Goal: Task Accomplishment & Management: Manage account settings

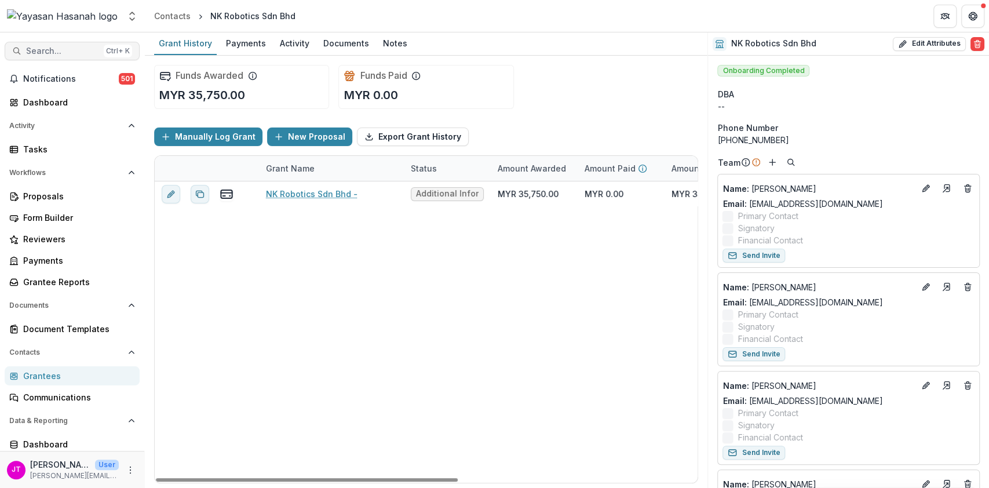
drag, startPoint x: 0, startPoint y: 0, endPoint x: 51, endPoint y: 47, distance: 69.3
click at [51, 47] on span "Search..." at bounding box center [62, 51] width 73 height 10
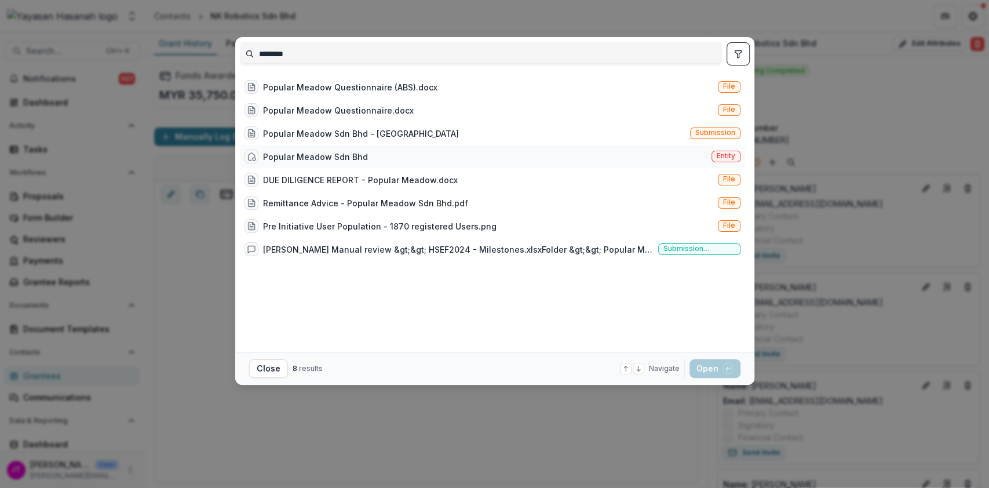
type input "*******"
click at [262, 153] on div "Popular Meadow Sdn Bhd" at bounding box center [305, 156] width 123 height 14
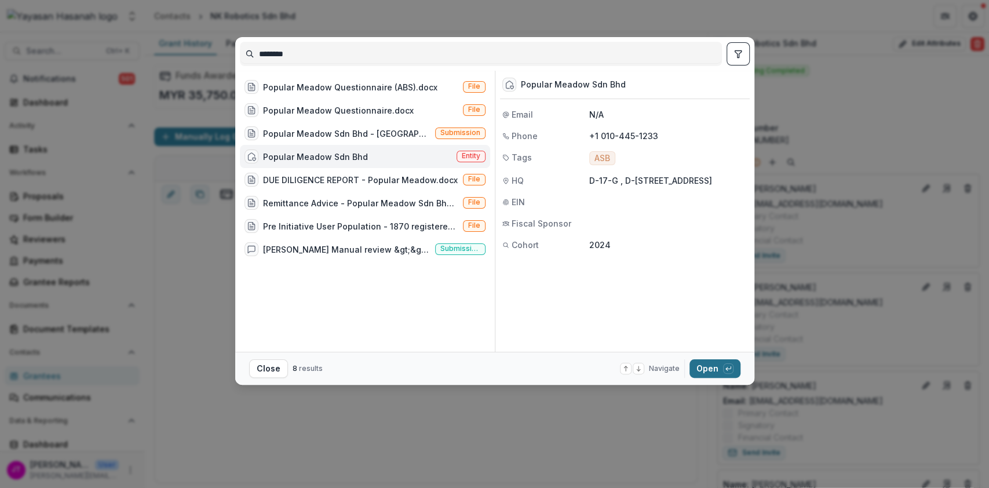
click at [710, 368] on button "Open with enter key" at bounding box center [714, 368] width 51 height 19
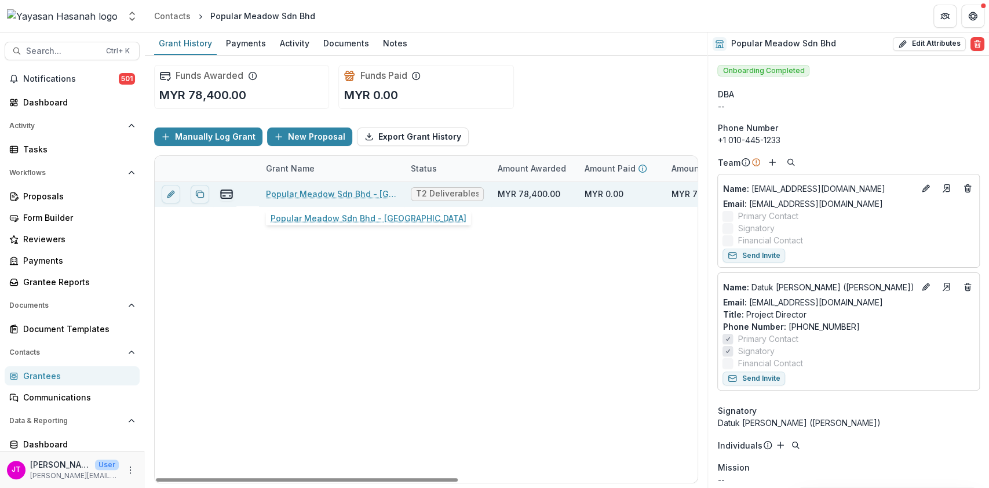
click at [298, 190] on link "Popular Meadow Sdn Bhd - [GEOGRAPHIC_DATA]" at bounding box center [331, 194] width 131 height 12
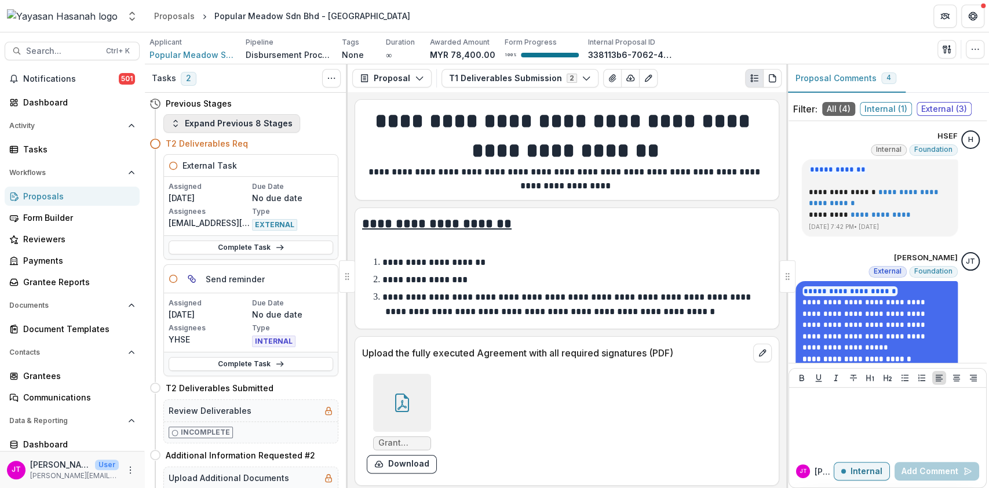
click at [270, 123] on button "Expand Previous 8 Stages" at bounding box center [231, 123] width 137 height 19
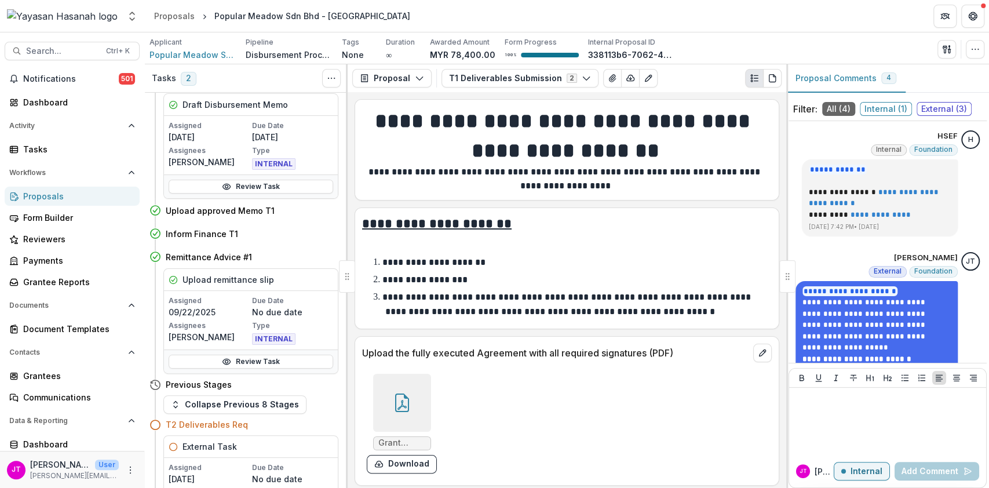
scroll to position [436, 0]
click at [261, 361] on link "Review Task" at bounding box center [251, 362] width 165 height 14
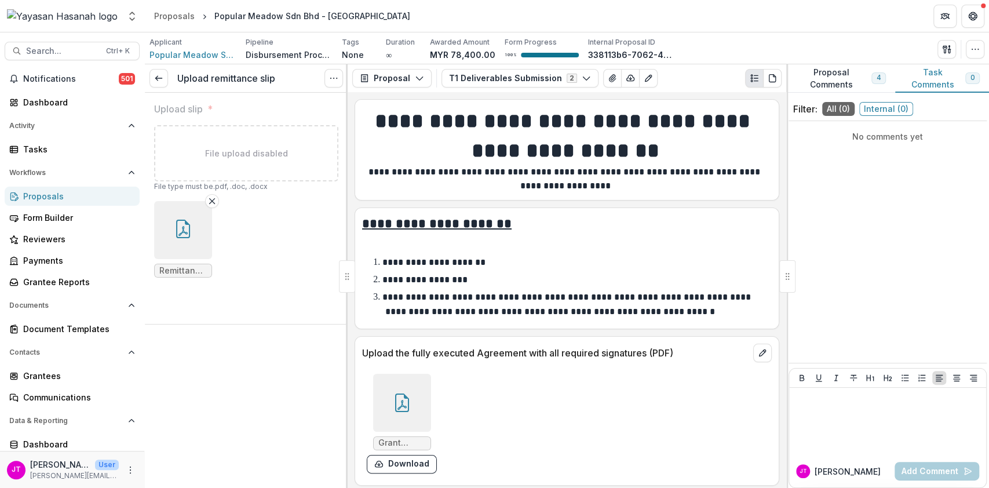
click at [191, 236] on icon "button" at bounding box center [183, 229] width 19 height 19
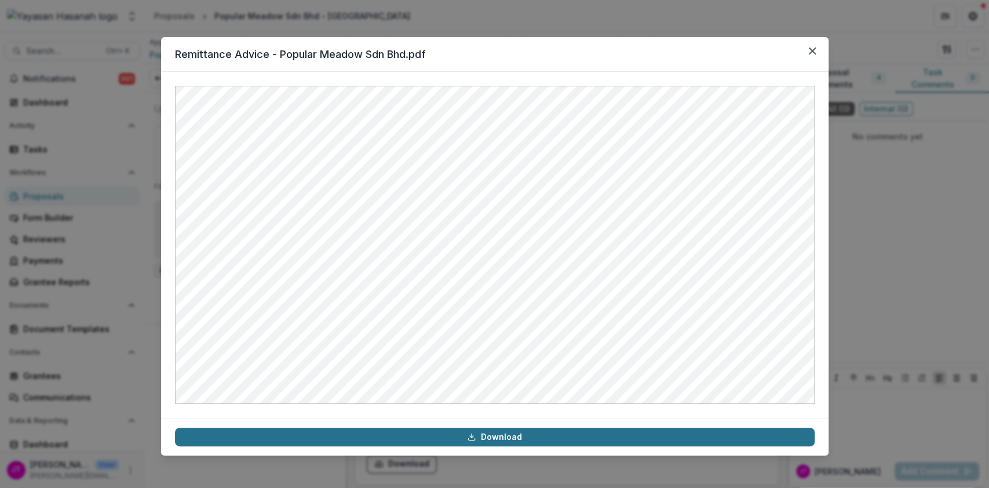
click at [569, 437] on link "Download" at bounding box center [494, 436] width 639 height 19
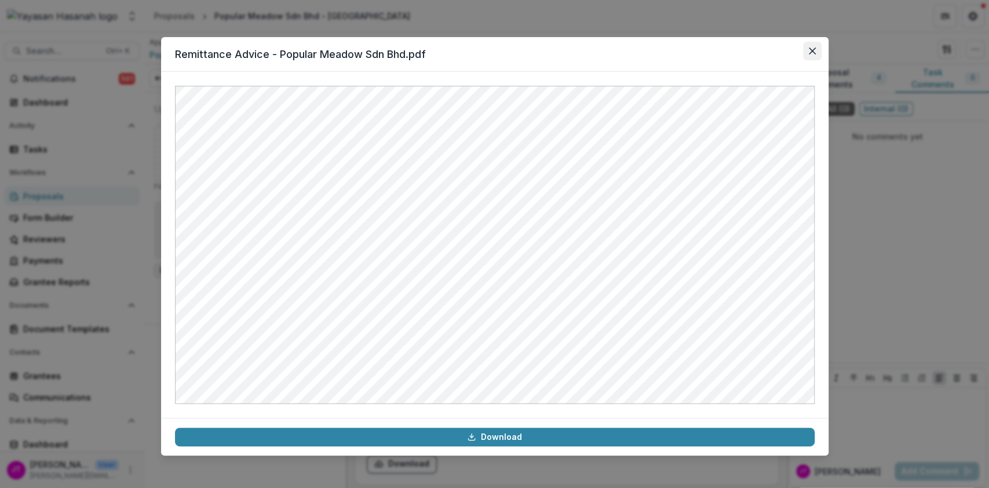
click at [818, 54] on button "Close" at bounding box center [812, 51] width 19 height 19
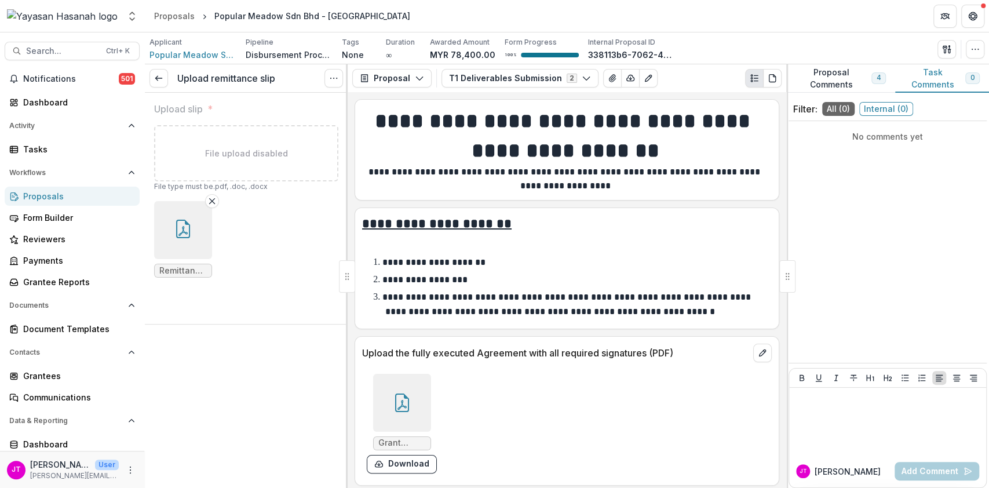
click at [50, 201] on div "Proposals" at bounding box center [76, 196] width 107 height 12
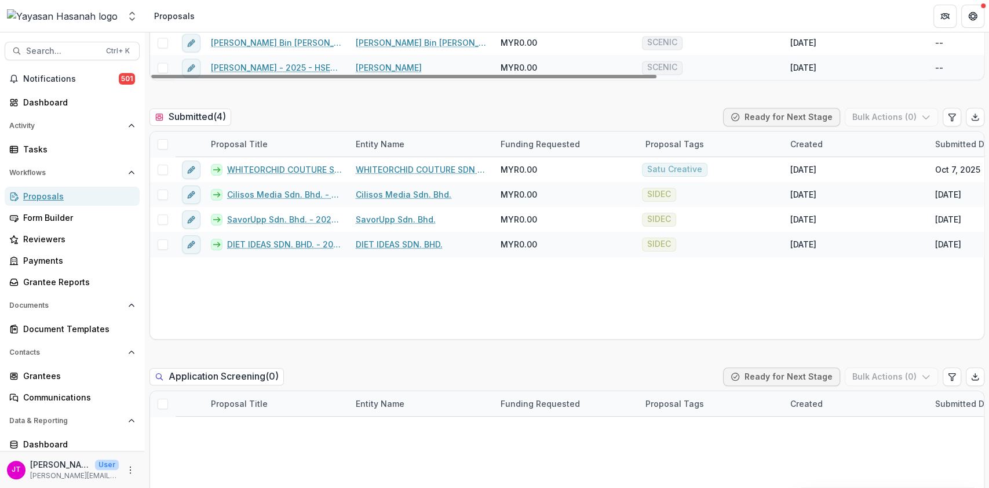
scroll to position [330, 0]
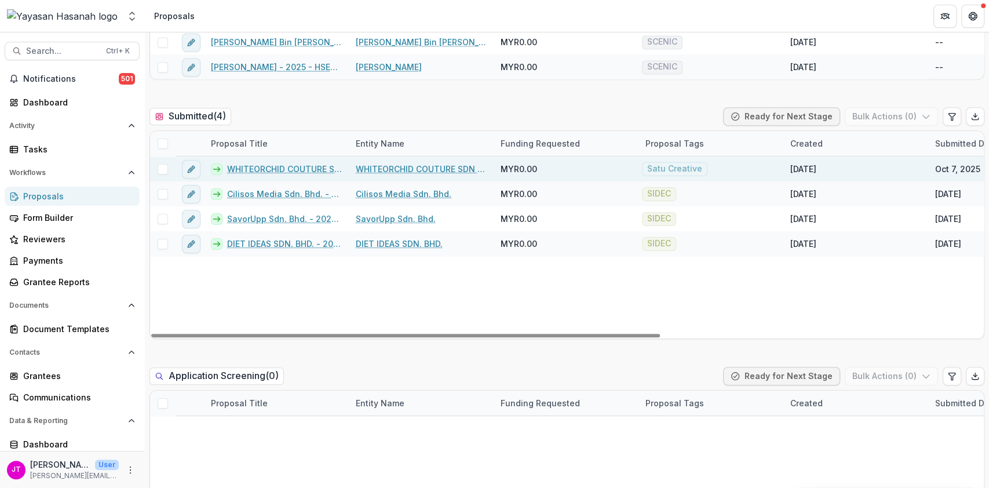
click at [158, 166] on span at bounding box center [163, 169] width 10 height 10
click at [883, 113] on button "Bulk Actions ( 1 )" at bounding box center [892, 116] width 91 height 19
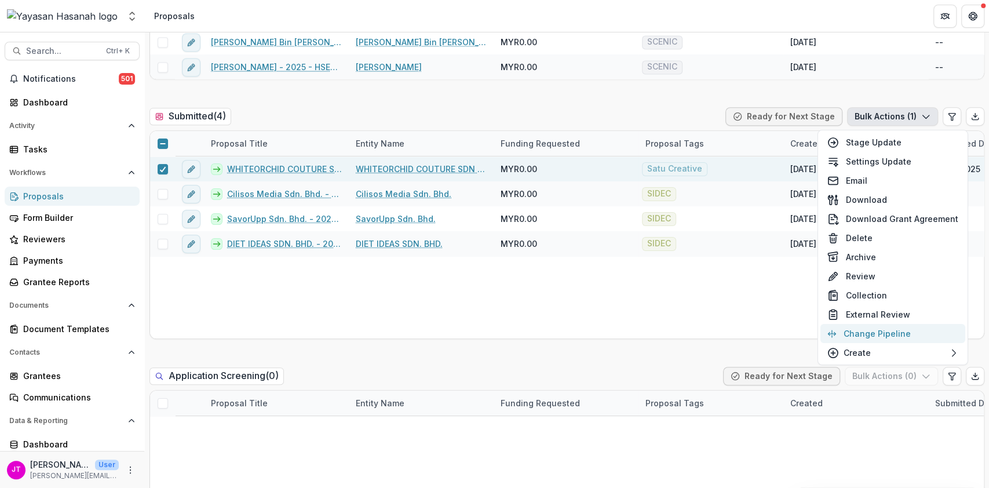
click at [866, 329] on button "Change Pipeline" at bounding box center [892, 333] width 145 height 19
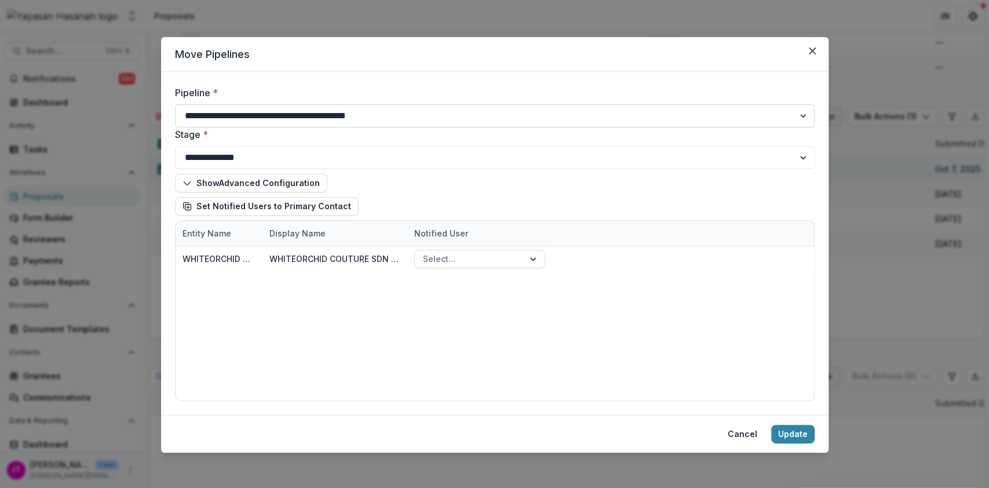
click at [350, 118] on select "**********" at bounding box center [494, 115] width 639 height 23
select select "**********"
click at [175, 104] on select "**********" at bounding box center [494, 115] width 639 height 23
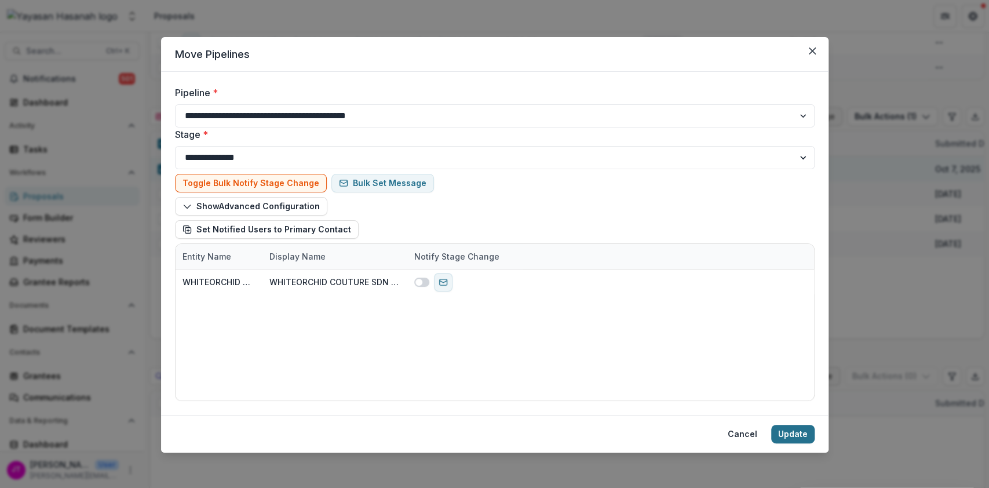
click at [792, 438] on button "Update" at bounding box center [792, 434] width 43 height 19
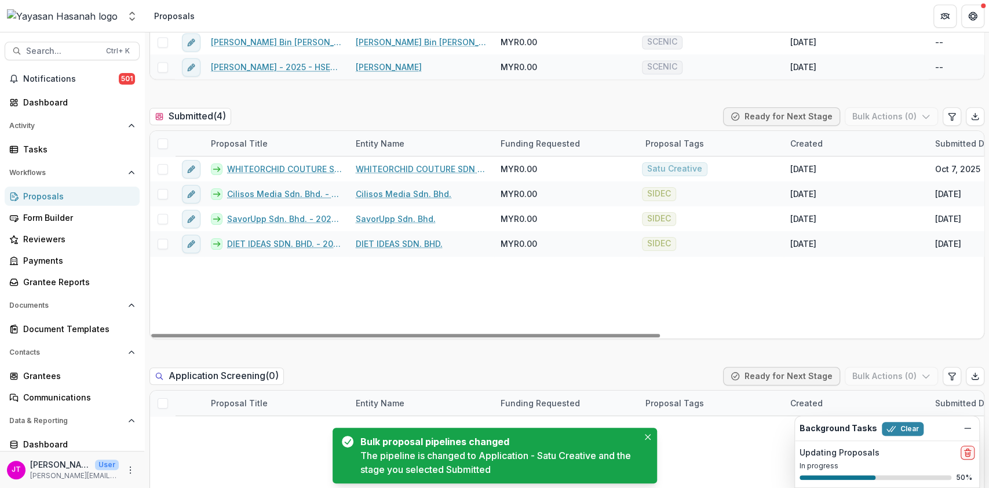
click at [160, 138] on span at bounding box center [163, 143] width 10 height 10
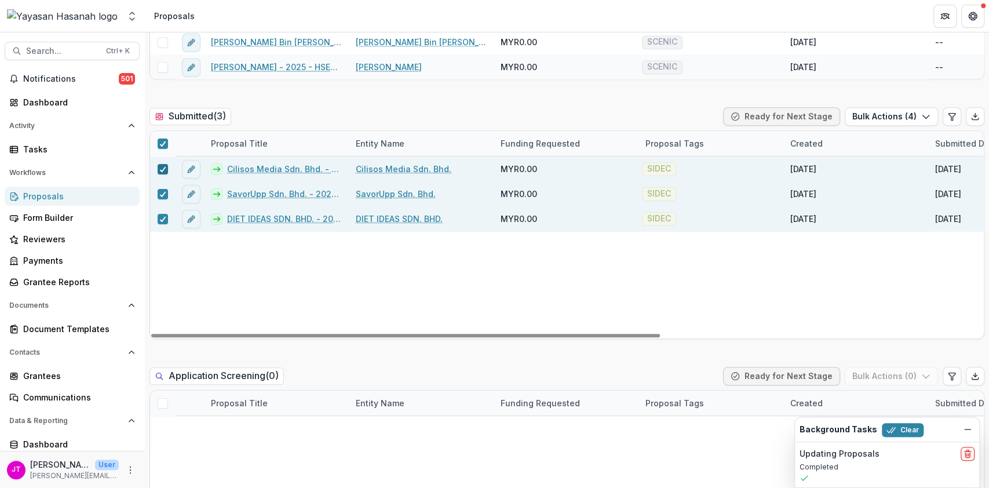
click at [162, 170] on polyline at bounding box center [162, 169] width 5 height 5
click at [162, 170] on span at bounding box center [163, 169] width 10 height 10
click at [879, 113] on button "Bulk Actions ( 3 )" at bounding box center [891, 116] width 93 height 19
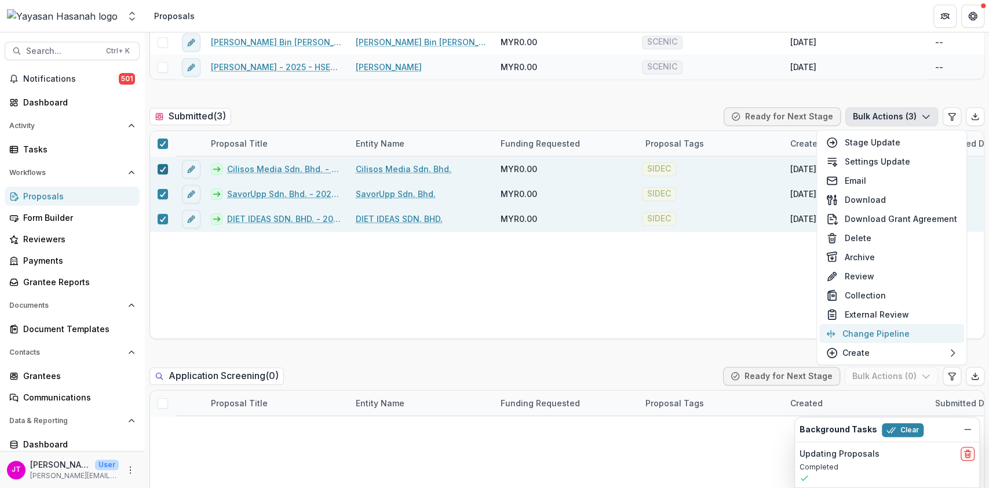
click at [868, 327] on button "Change Pipeline" at bounding box center [891, 333] width 145 height 19
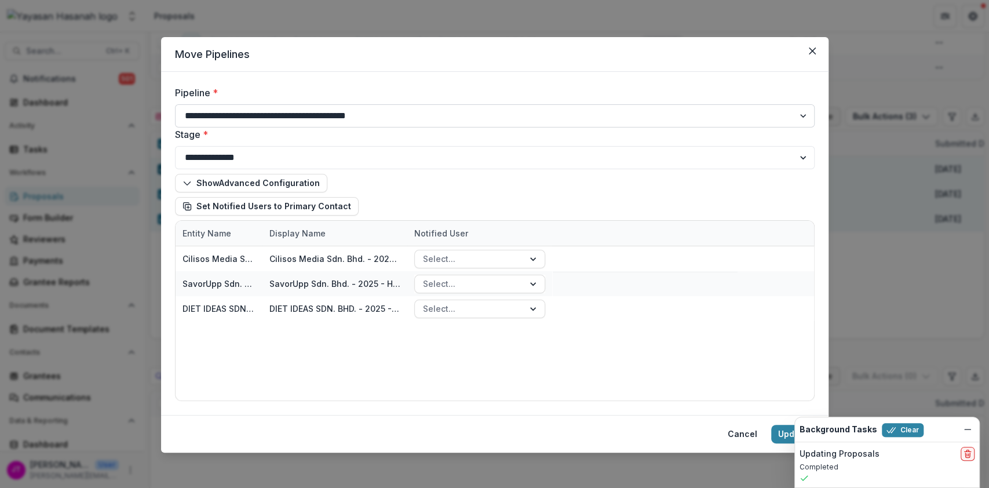
click at [364, 109] on select "**********" at bounding box center [494, 115] width 639 height 23
select select "**********"
click at [175, 104] on select "**********" at bounding box center [494, 115] width 639 height 23
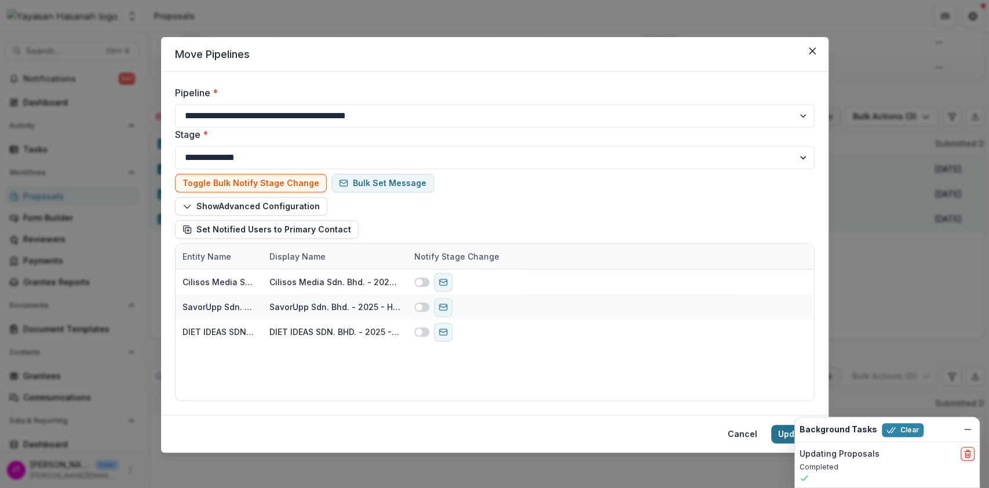
click at [779, 429] on button "Update" at bounding box center [792, 434] width 43 height 19
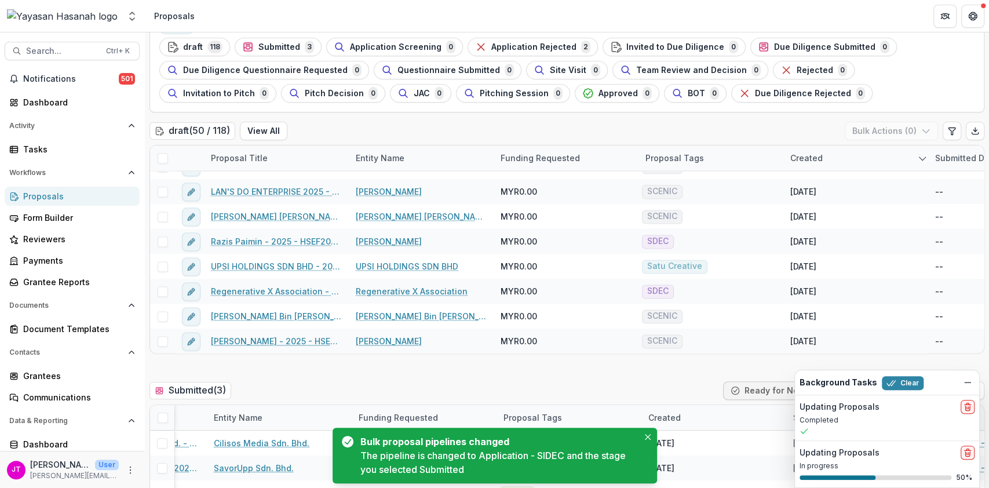
scroll to position [0, 0]
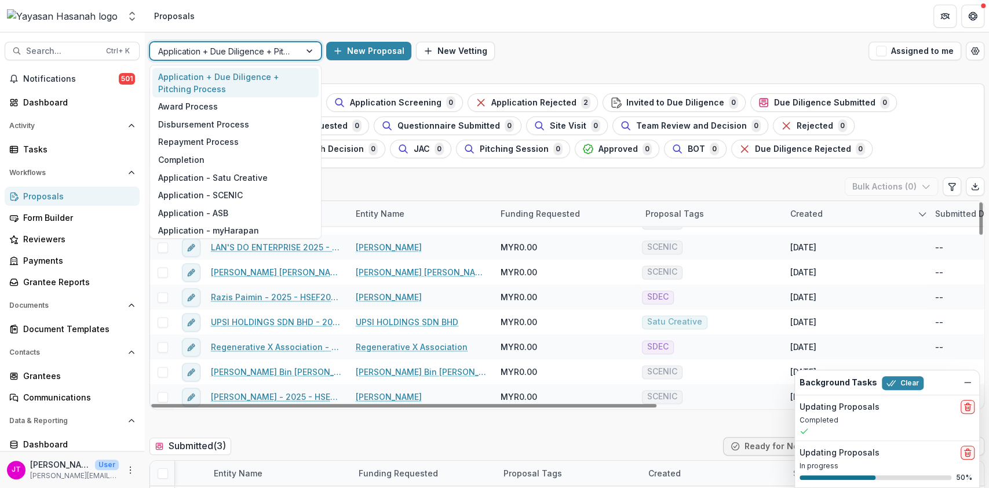
click at [240, 45] on div at bounding box center [225, 51] width 134 height 14
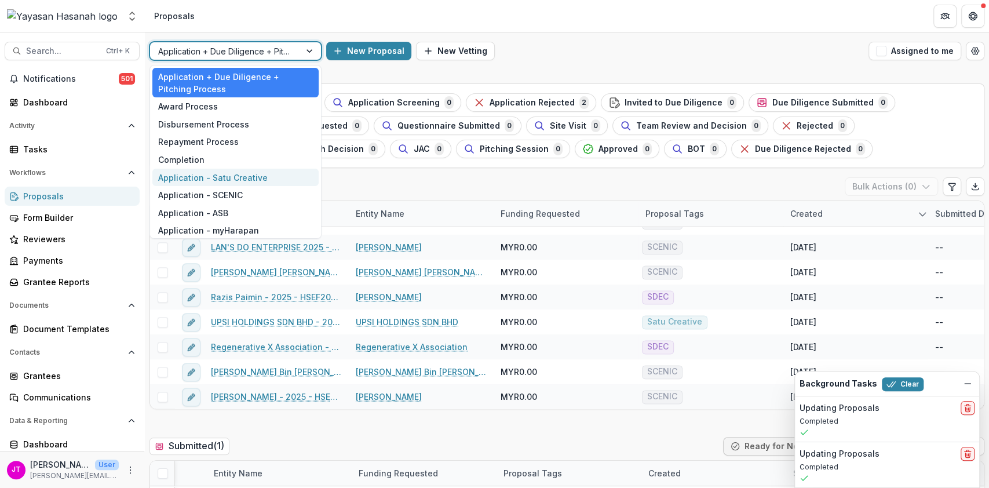
click at [211, 174] on div "Application - Satu Creative" at bounding box center [235, 178] width 166 height 18
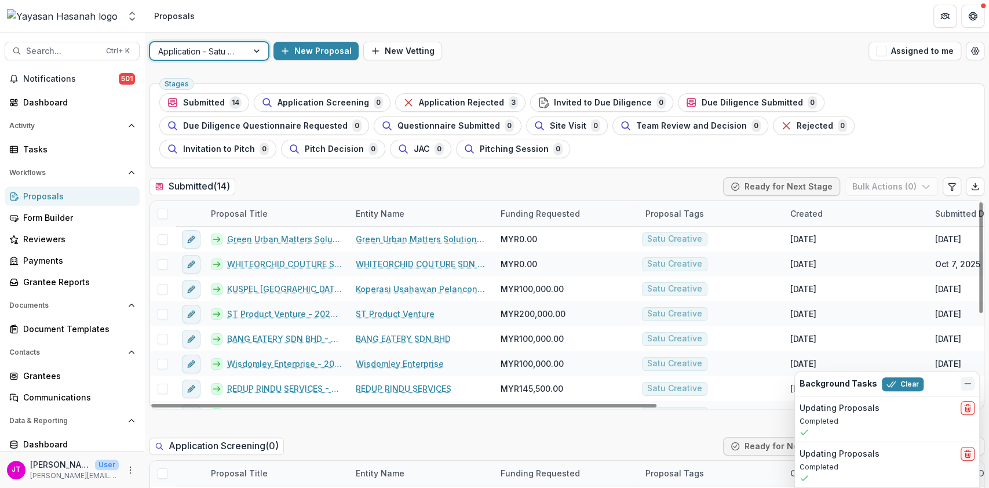
click at [967, 382] on icon "Dismiss" at bounding box center [967, 383] width 9 height 9
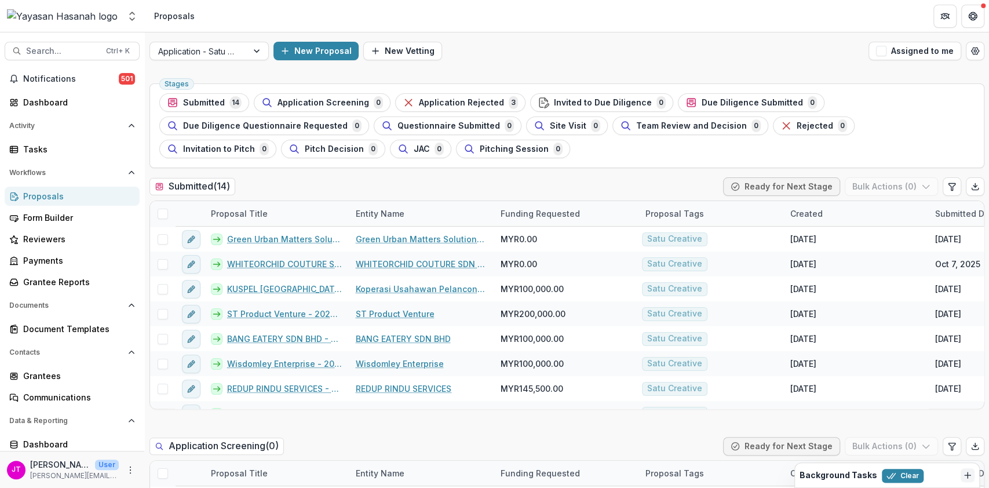
scroll to position [46, 0]
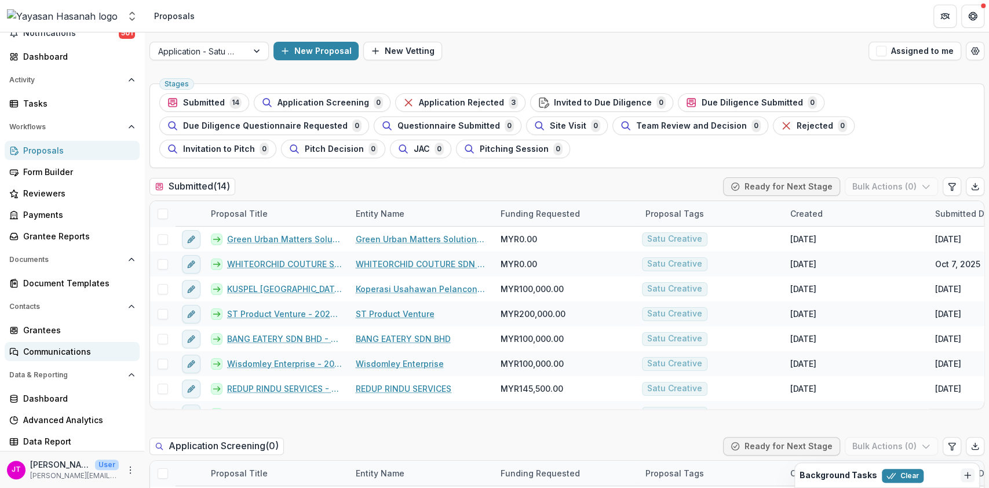
click at [50, 345] on div "Communications" at bounding box center [76, 351] width 107 height 12
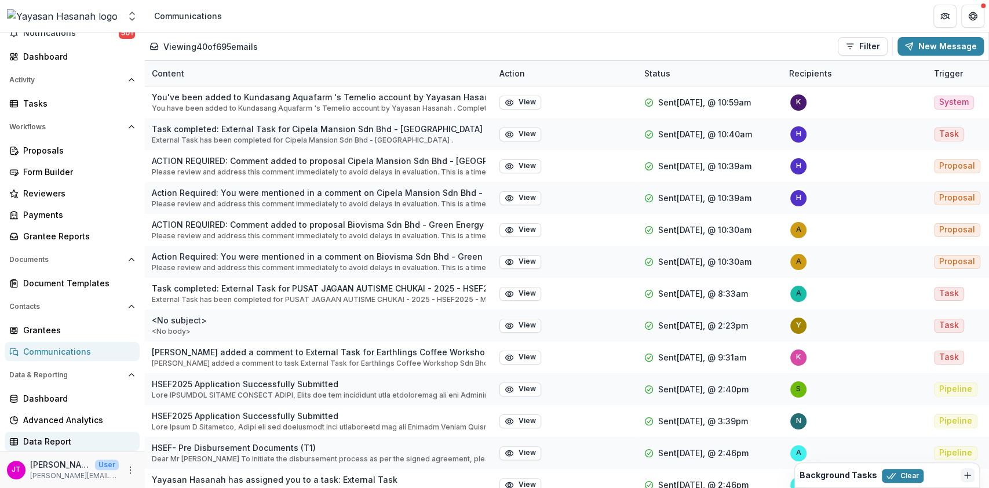
click at [37, 447] on div "Data Report" at bounding box center [76, 441] width 107 height 12
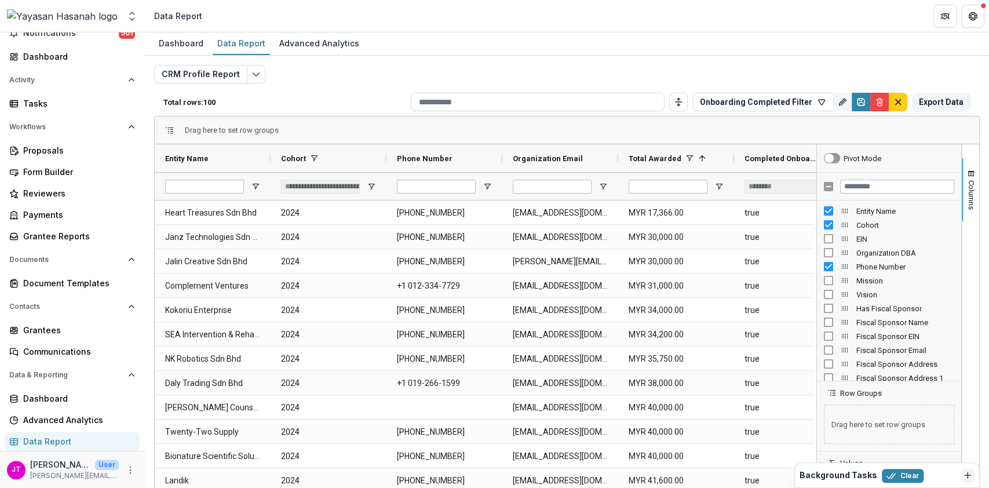
click at [60, 441] on div "Data Report" at bounding box center [76, 441] width 107 height 12
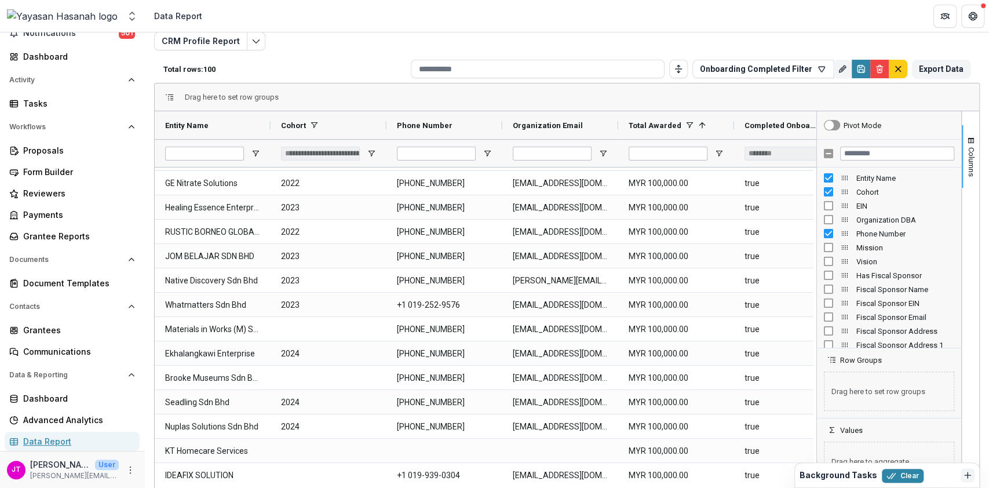
scroll to position [1388, 0]
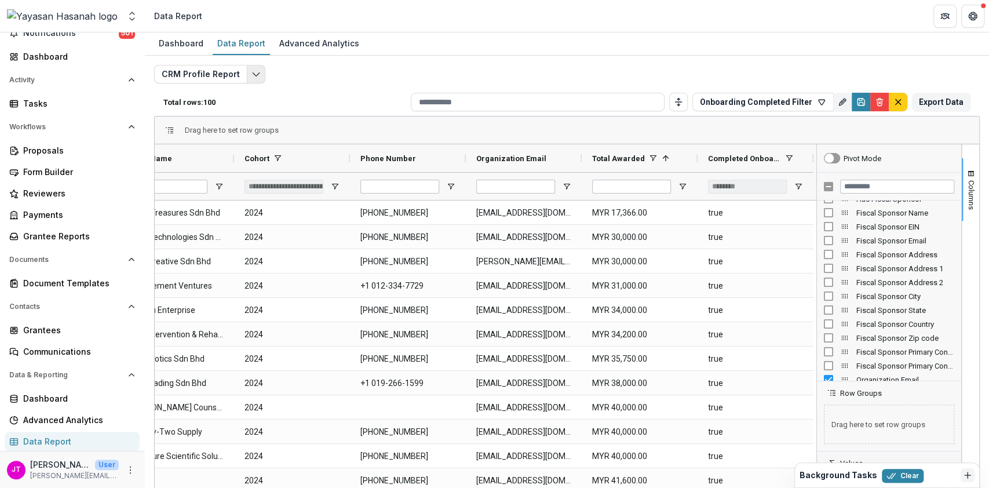
click at [251, 70] on icon "Edit selected report" at bounding box center [255, 74] width 9 height 9
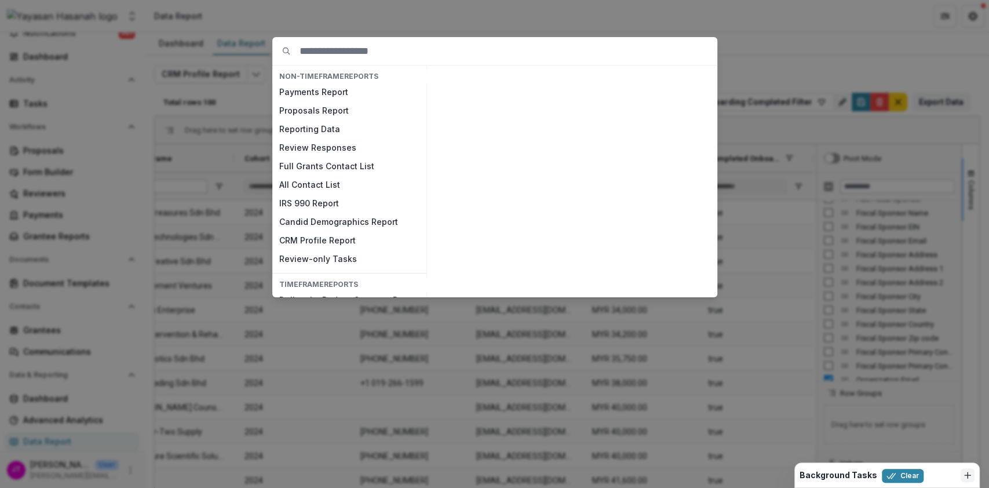
click at [419, 345] on div "NON-TIMEFRAME Reports Payments Report Proposals Report Reporting Data Review Re…" at bounding box center [494, 244] width 989 height 488
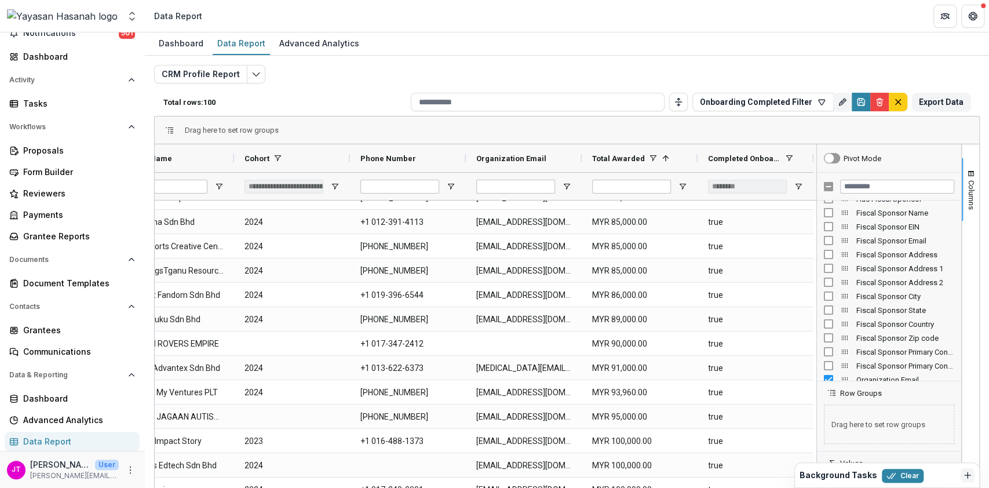
scroll to position [1503, 0]
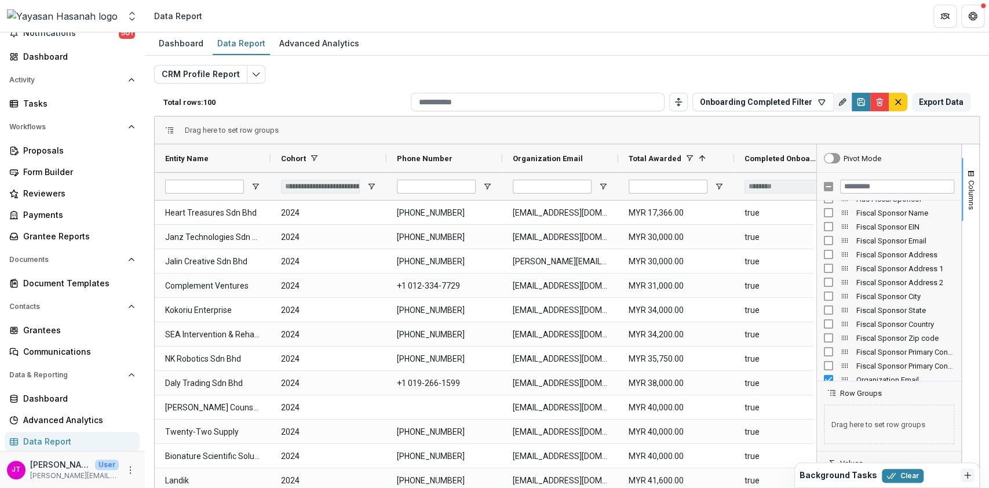
click at [341, 184] on div "**********" at bounding box center [320, 187] width 79 height 14
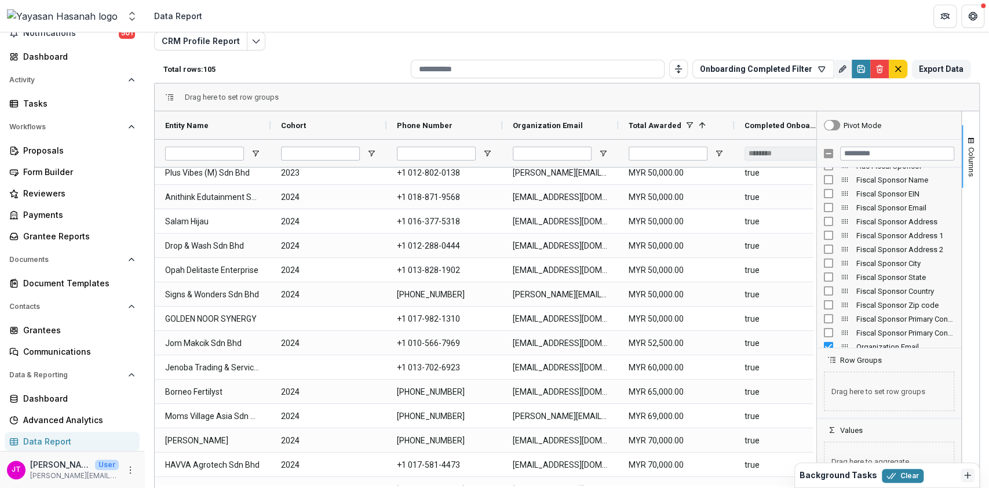
click at [356, 63] on div "Total rows: 105 Onboarding Completed Filter Personal Filters Team Filters Temel…" at bounding box center [566, 69] width 825 height 28
click at [371, 155] on span "Open Filter Menu" at bounding box center [371, 153] width 9 height 9
click at [363, 99] on div "Drag here to set row groups" at bounding box center [567, 97] width 824 height 28
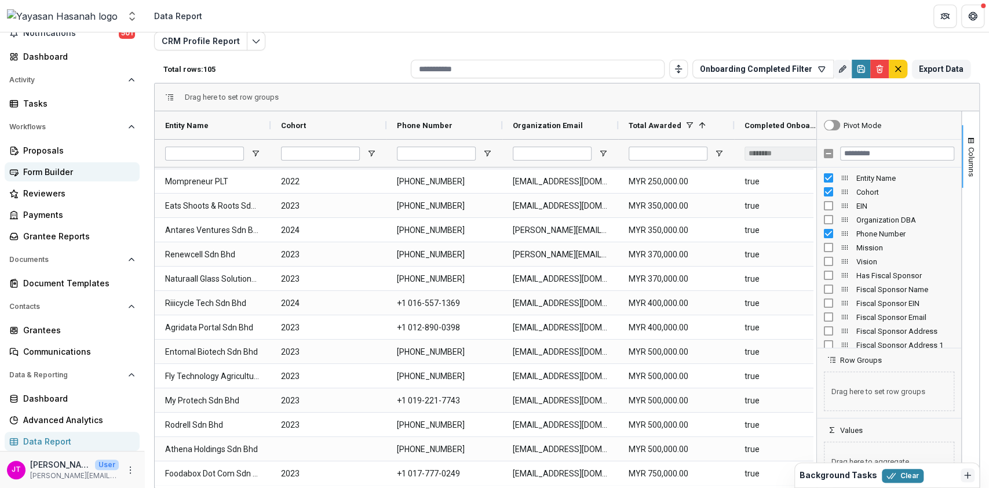
click at [57, 172] on div "Form Builder" at bounding box center [76, 172] width 107 height 12
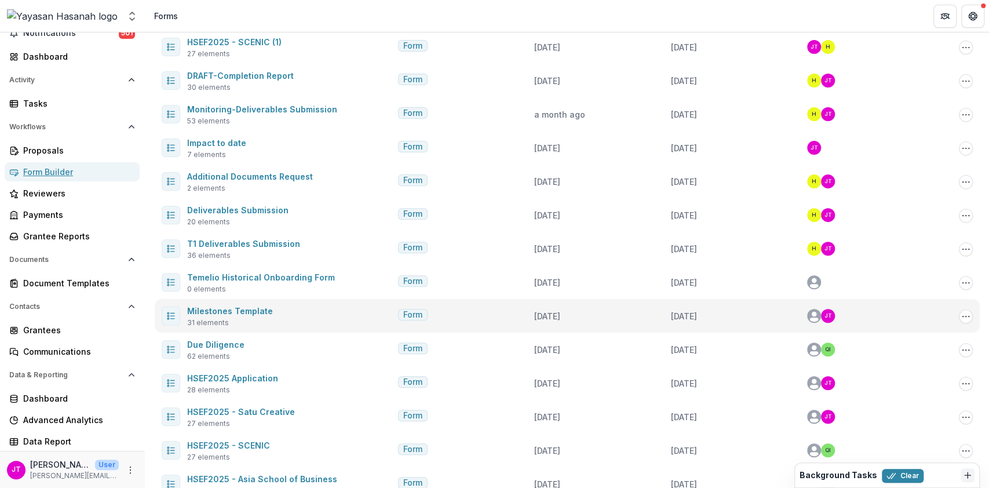
scroll to position [294, 0]
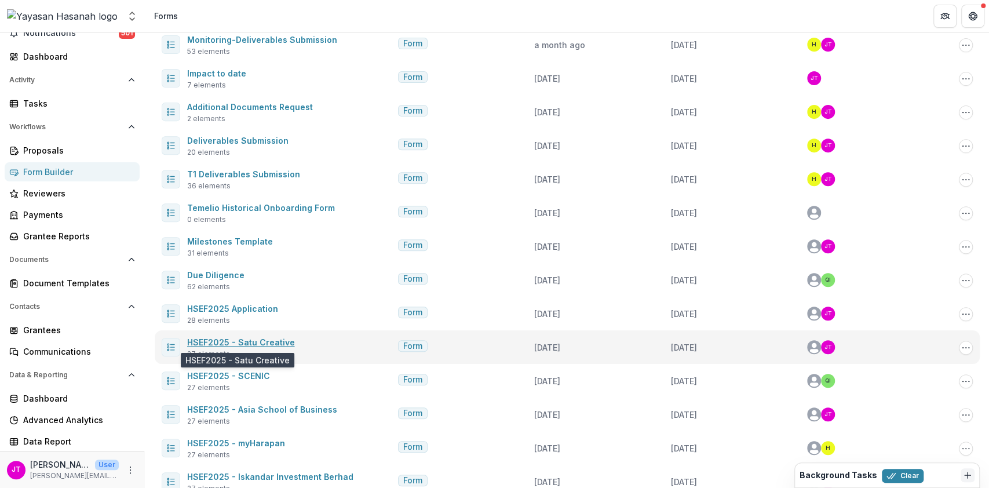
click at [269, 337] on link "HSEF2025 - Satu Creative" at bounding box center [241, 342] width 108 height 10
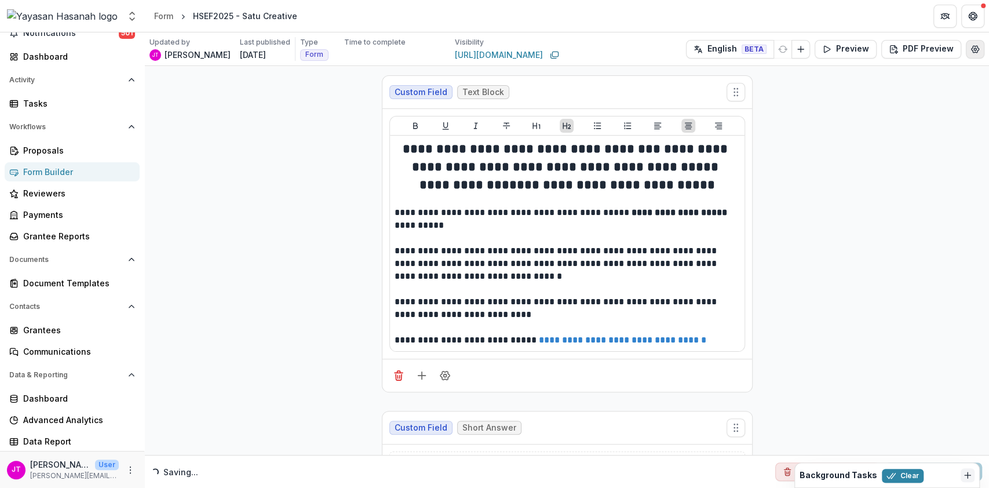
click at [973, 50] on icon "Edit Form Settings" at bounding box center [974, 49] width 9 height 9
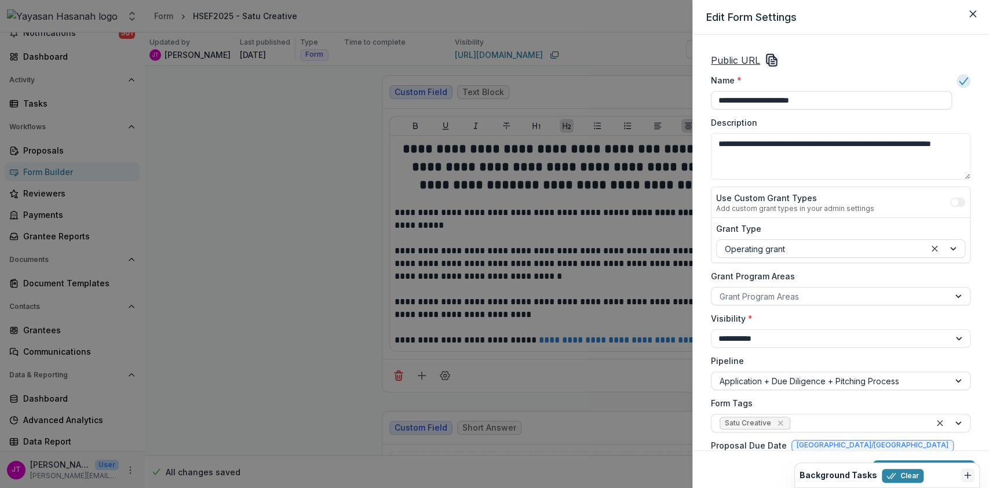
click at [771, 61] on line "Copy Link" at bounding box center [772, 61] width 3 height 0
click at [477, 130] on div "**********" at bounding box center [494, 244] width 989 height 488
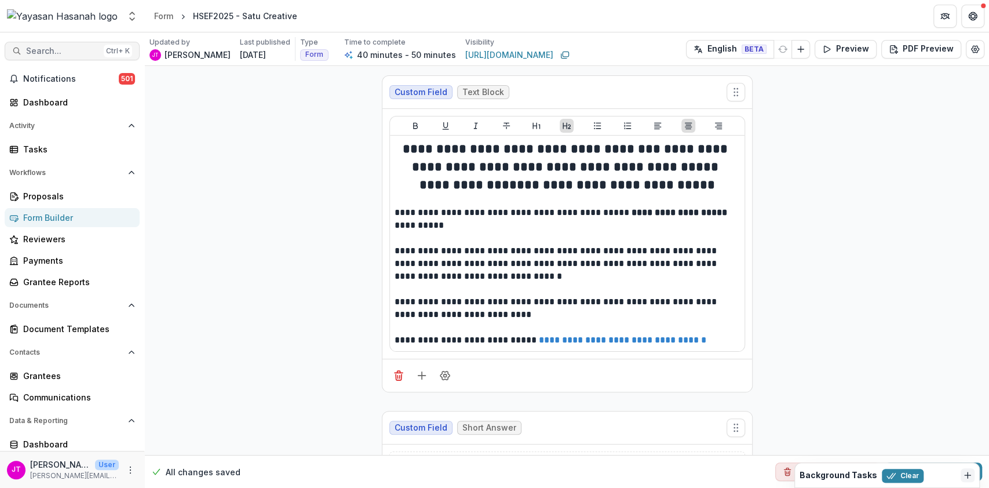
click at [51, 52] on span "Search..." at bounding box center [62, 51] width 73 height 10
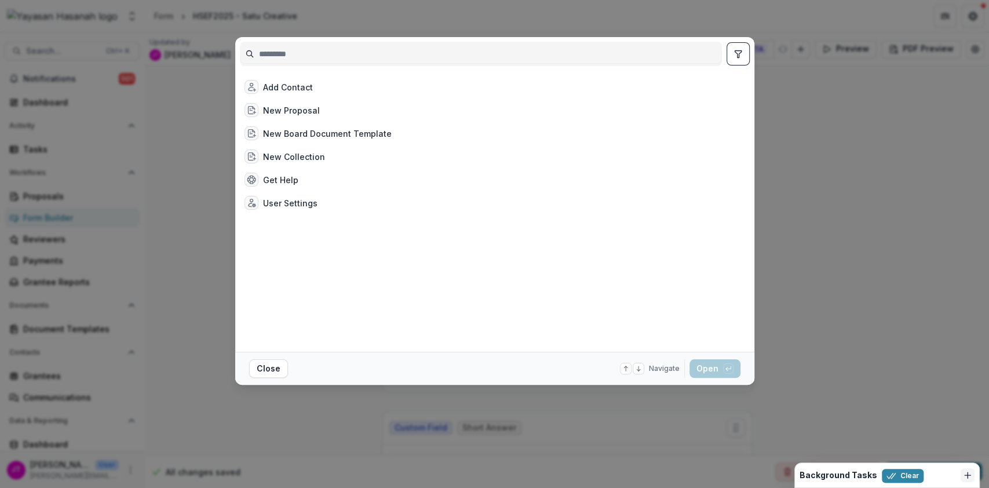
click at [204, 139] on div "Add Contact New Proposal New Board Document Template New Collection Get Help Us…" at bounding box center [494, 244] width 989 height 488
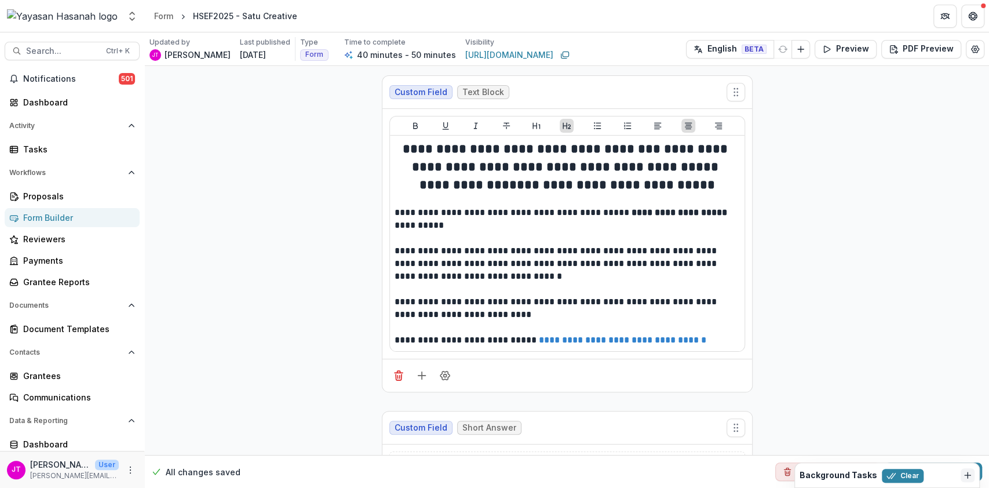
scroll to position [46, 0]
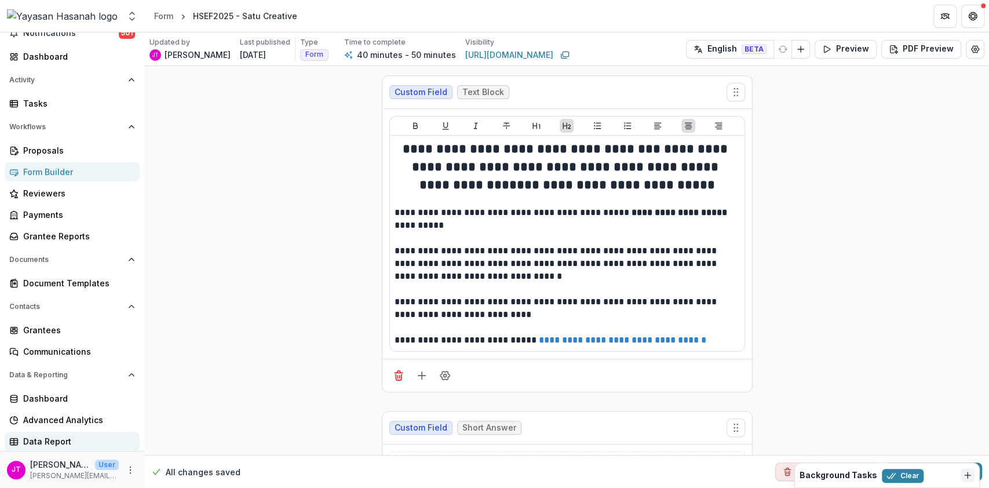
click at [47, 438] on div "Data Report" at bounding box center [76, 441] width 107 height 12
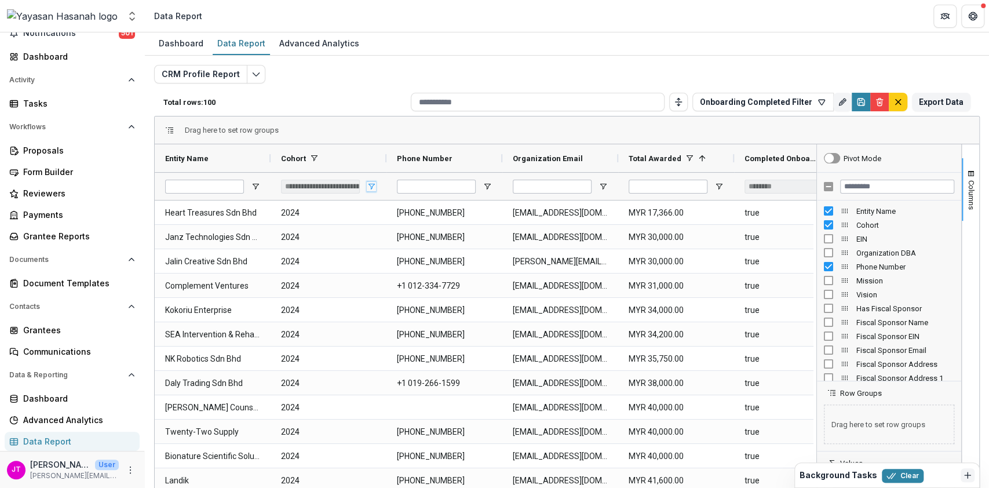
click at [371, 186] on span "Open Filter Menu" at bounding box center [371, 186] width 9 height 9
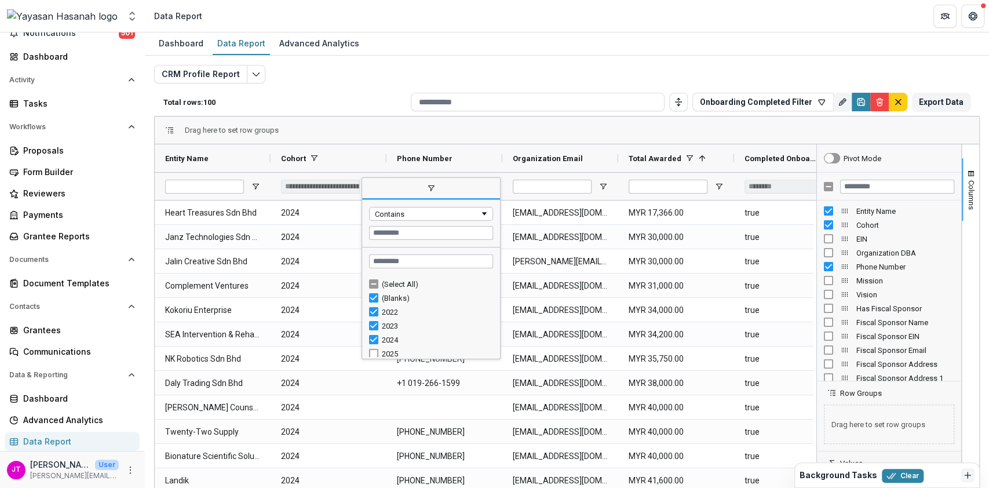
click at [385, 352] on div "2025" at bounding box center [436, 353] width 108 height 9
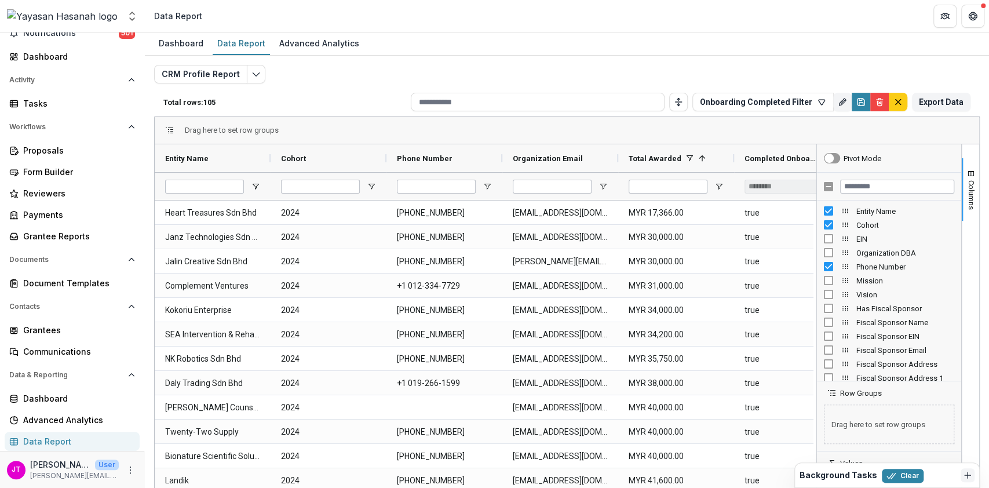
click at [356, 98] on p "Total rows: 105" at bounding box center [284, 102] width 243 height 9
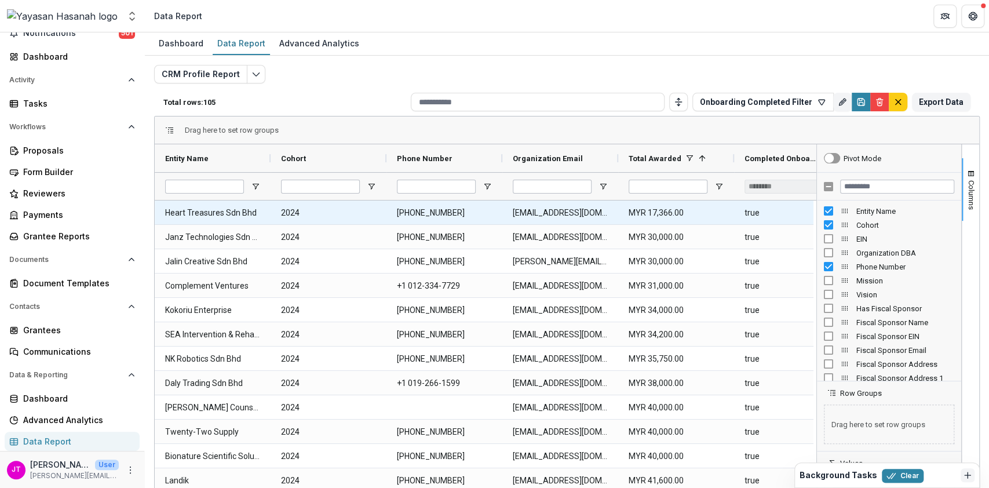
scroll to position [0, 39]
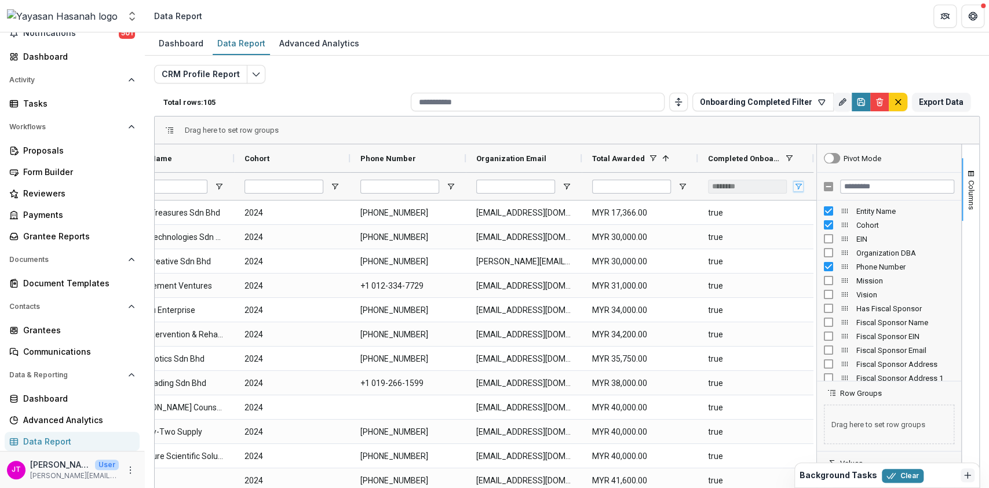
click at [795, 188] on span "Open Filter Menu" at bounding box center [798, 186] width 9 height 9
click at [714, 123] on div "Drag here to set row groups" at bounding box center [567, 130] width 824 height 28
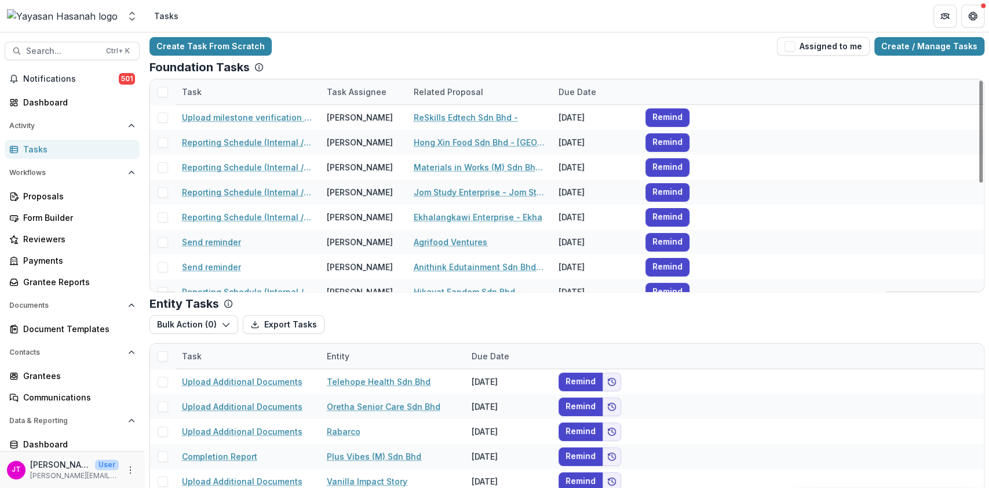
scroll to position [252, 0]
